Goal: Information Seeking & Learning: Learn about a topic

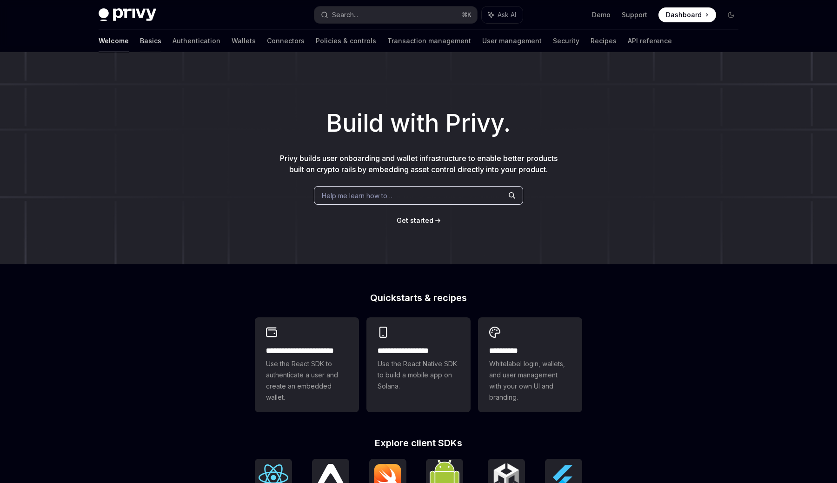
click at [140, 42] on link "Basics" at bounding box center [150, 41] width 21 height 22
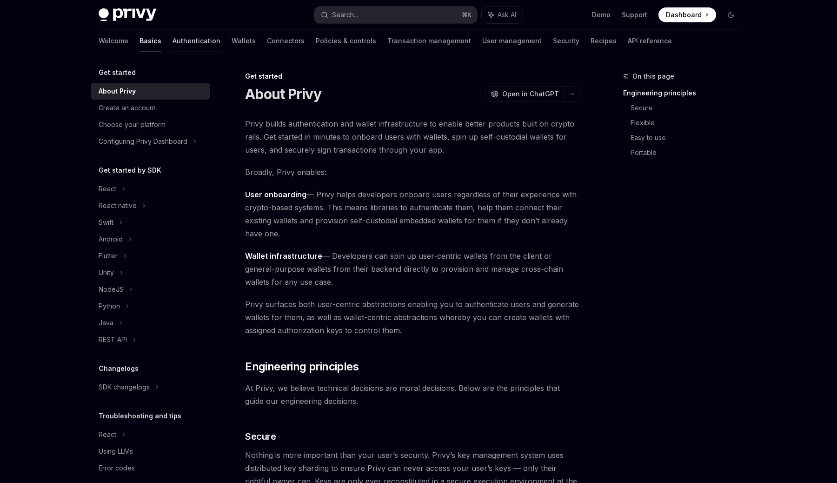
click at [172, 40] on link "Authentication" at bounding box center [196, 41] width 48 height 22
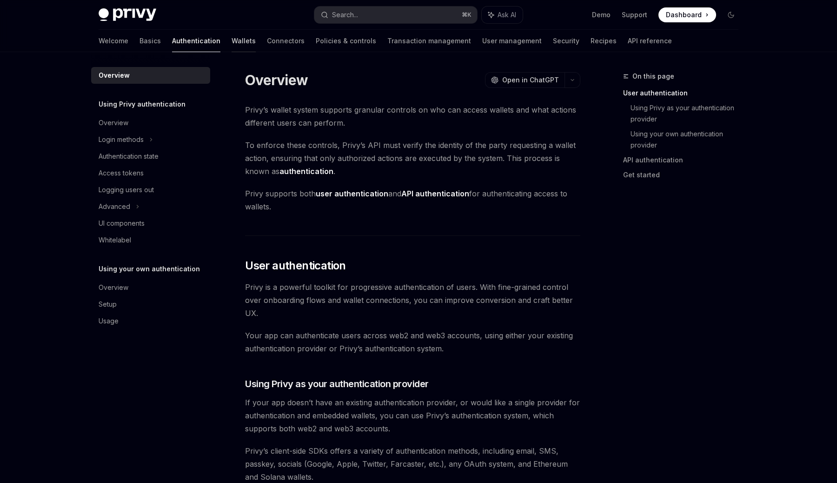
click at [231, 40] on link "Wallets" at bounding box center [243, 41] width 24 height 22
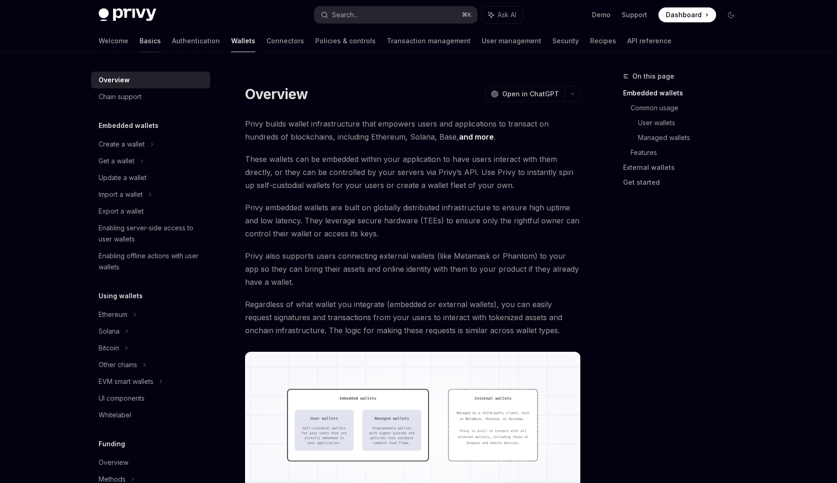
click at [139, 41] on link "Basics" at bounding box center [149, 41] width 21 height 22
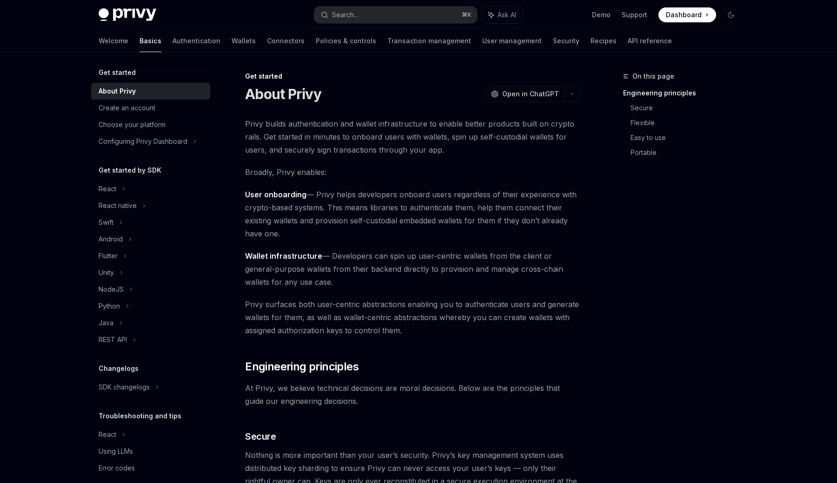
click at [114, 70] on h5 "Get started" at bounding box center [117, 72] width 37 height 11
click at [125, 11] on img at bounding box center [128, 14] width 58 height 13
type textarea "*"
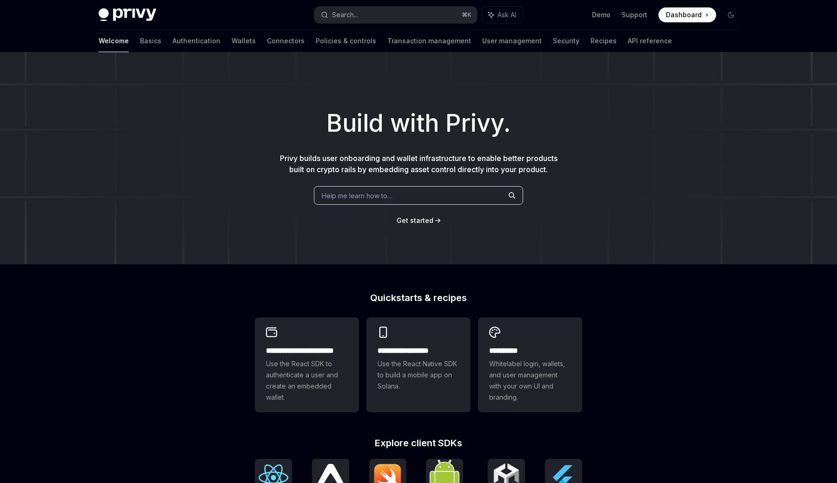
scroll to position [6, 0]
